Goal: Task Accomplishment & Management: Manage account settings

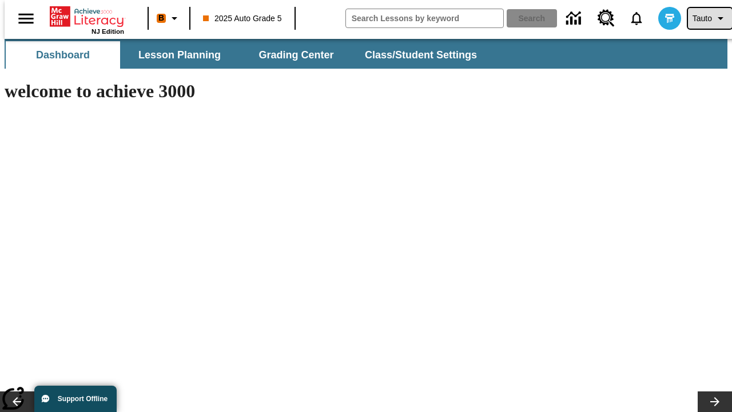
click at [704, 18] on span "Tauto" at bounding box center [701, 19] width 19 height 12
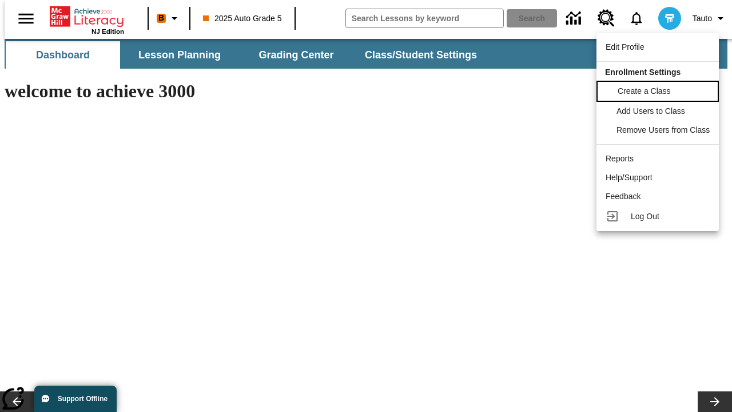
click at [659, 90] on span "Create a Class" at bounding box center [644, 90] width 53 height 9
click at [659, 111] on span "Add Users to Class" at bounding box center [652, 109] width 69 height 9
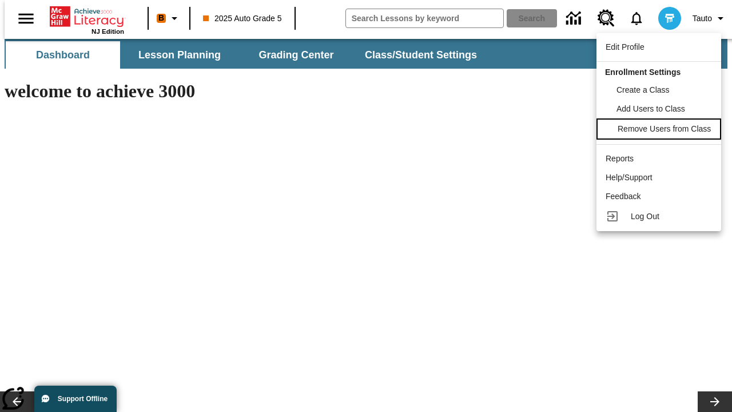
click at [659, 130] on span "Remove Users from Class" at bounding box center [664, 128] width 93 height 9
